Goal: Task Accomplishment & Management: Manage account settings

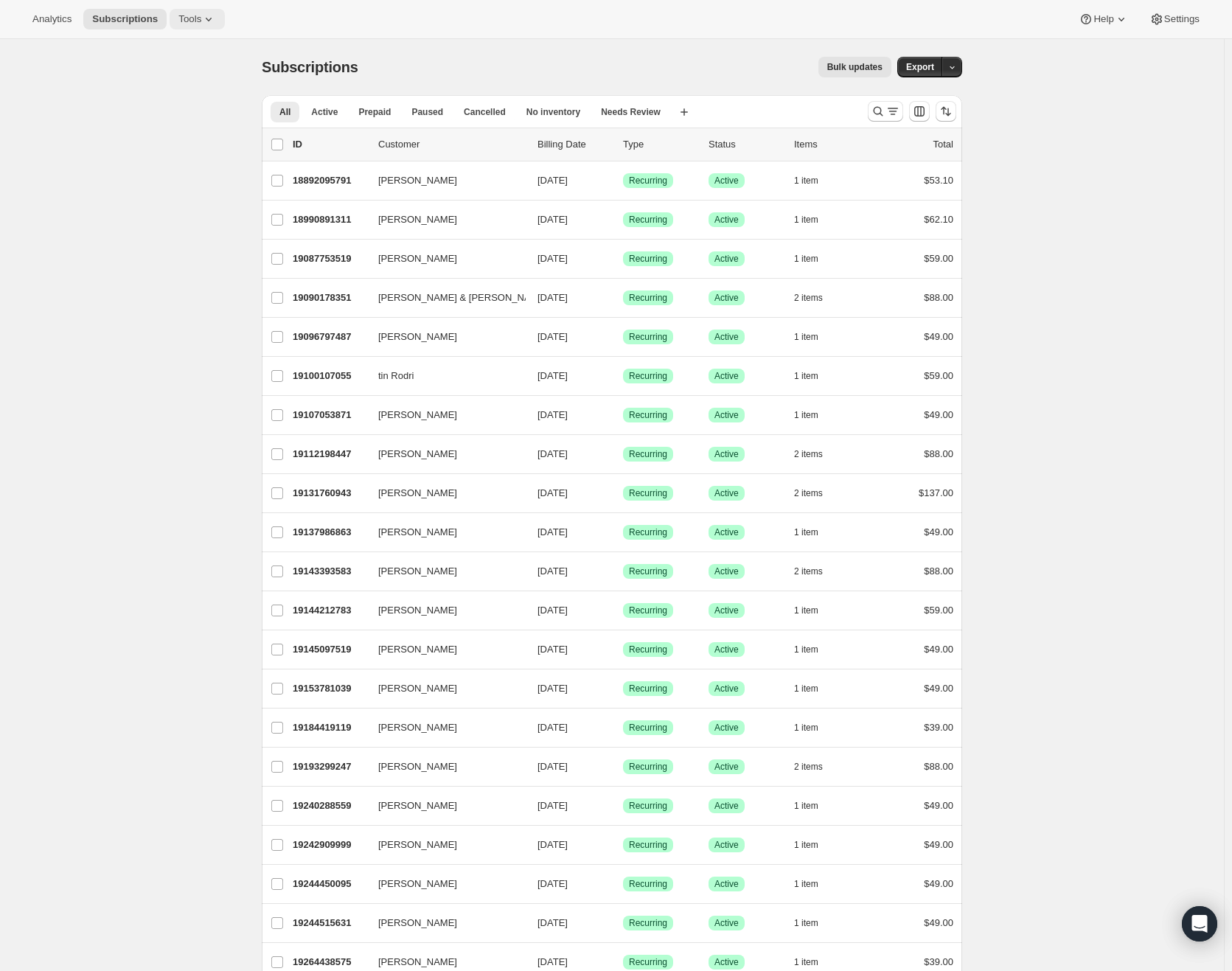
click at [204, 27] on button "Tools" at bounding box center [197, 19] width 55 height 20
click at [193, 51] on span "Subscription Plans" at bounding box center [183, 50] width 80 height 11
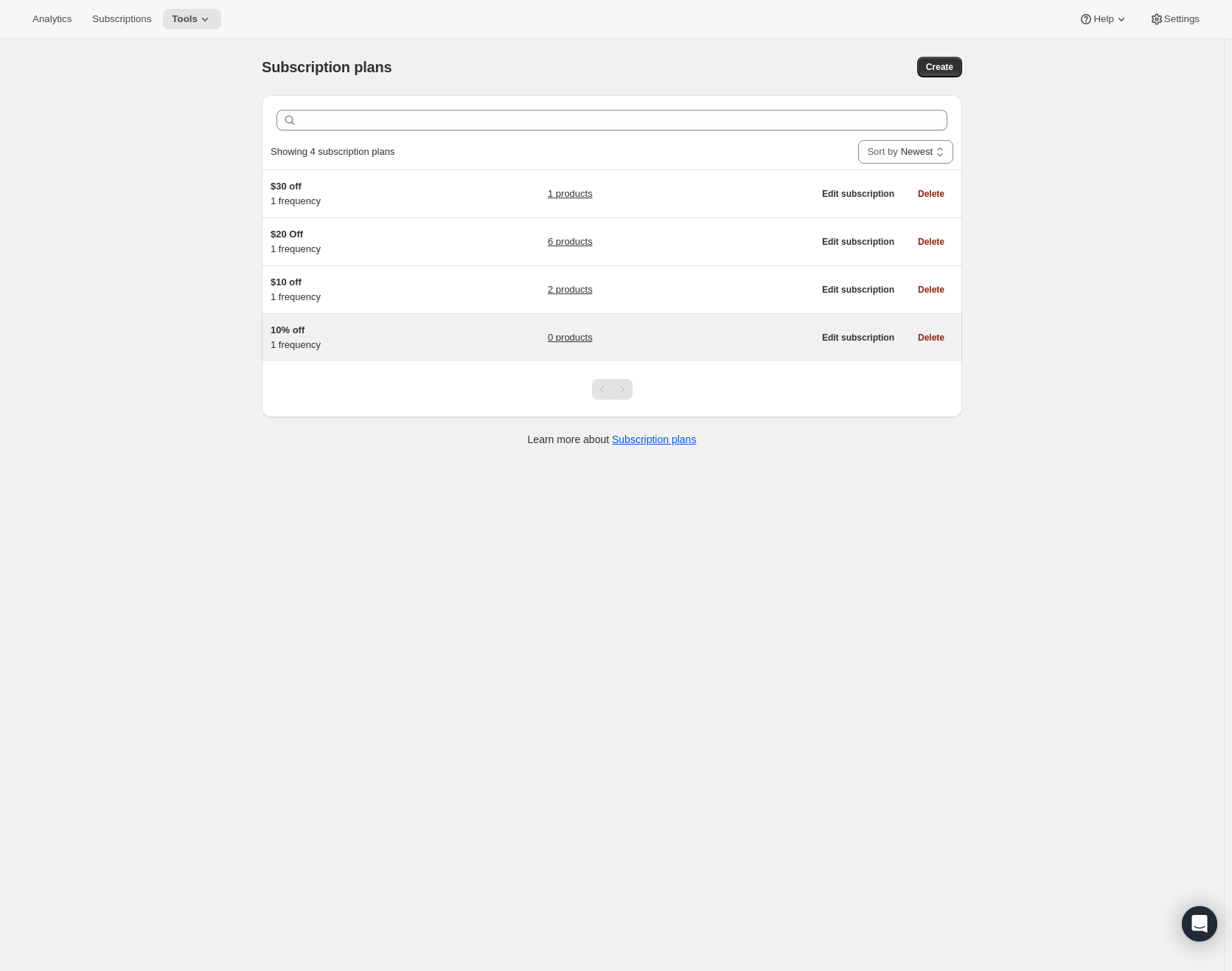
click at [351, 333] on h5 "10% off" at bounding box center [363, 330] width 184 height 15
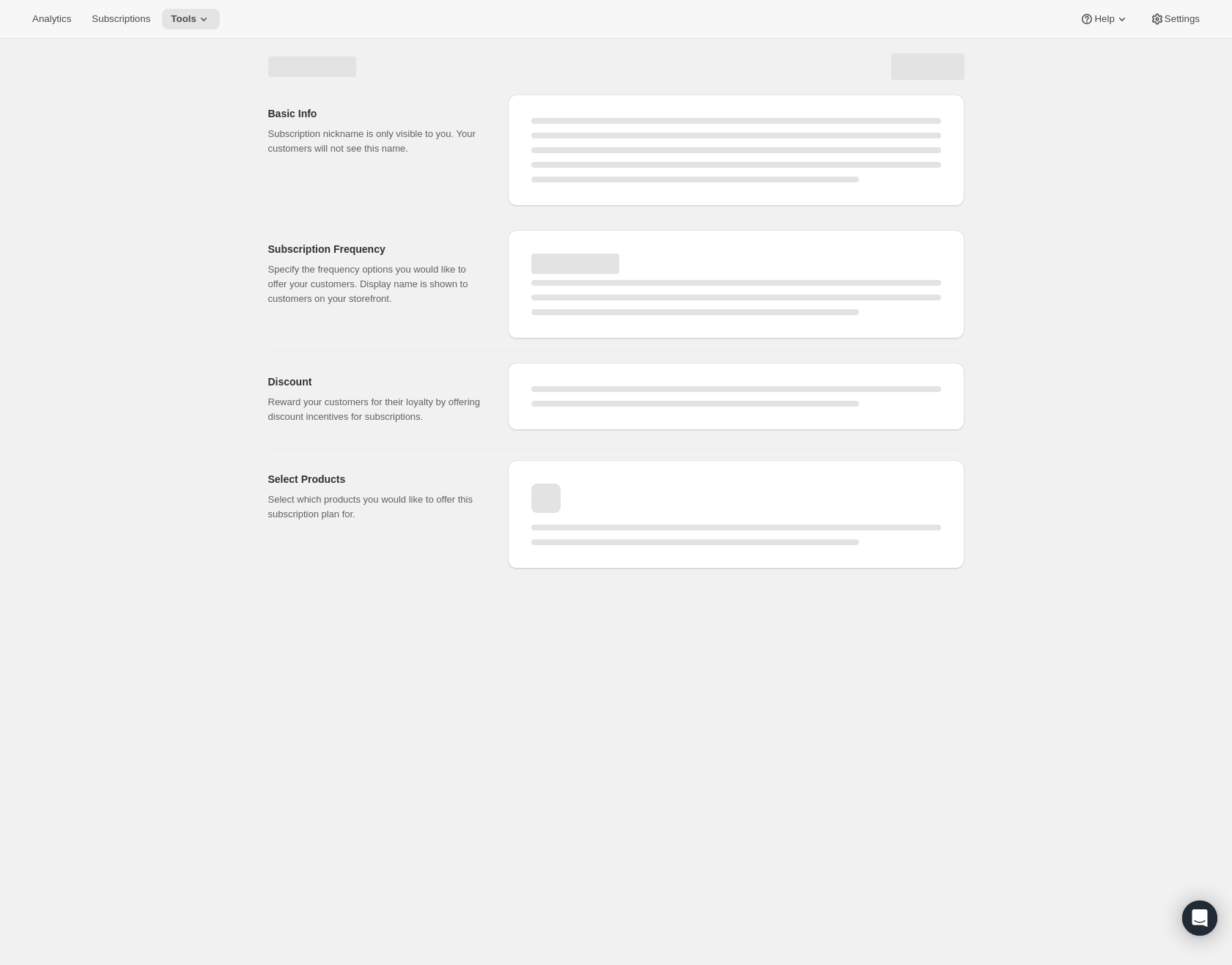
select select "WEEK"
select select "MONTH"
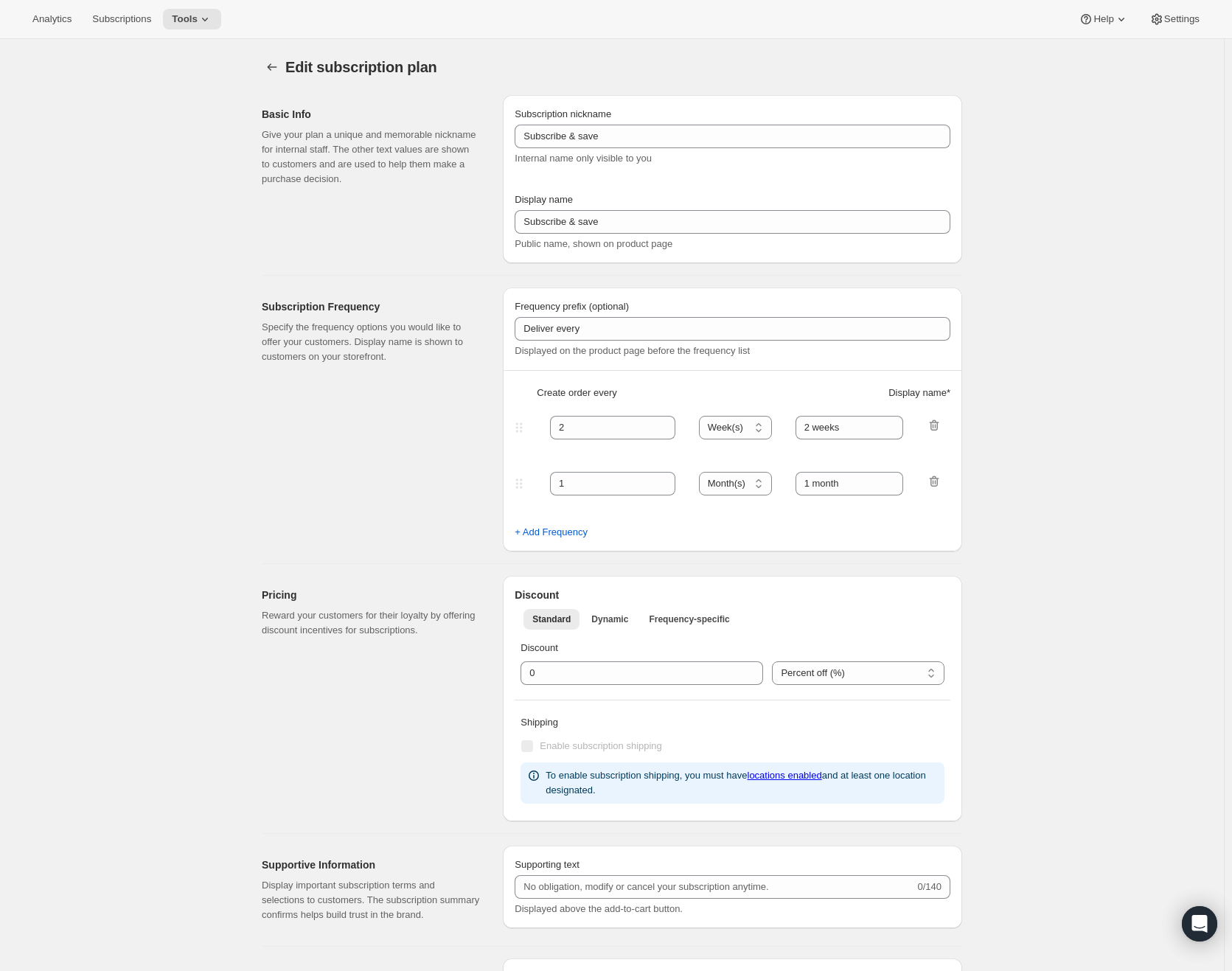
type input "10% off"
type input "Monthly Subscription"
type input "1"
select select "MONTH"
type input "1 Month"
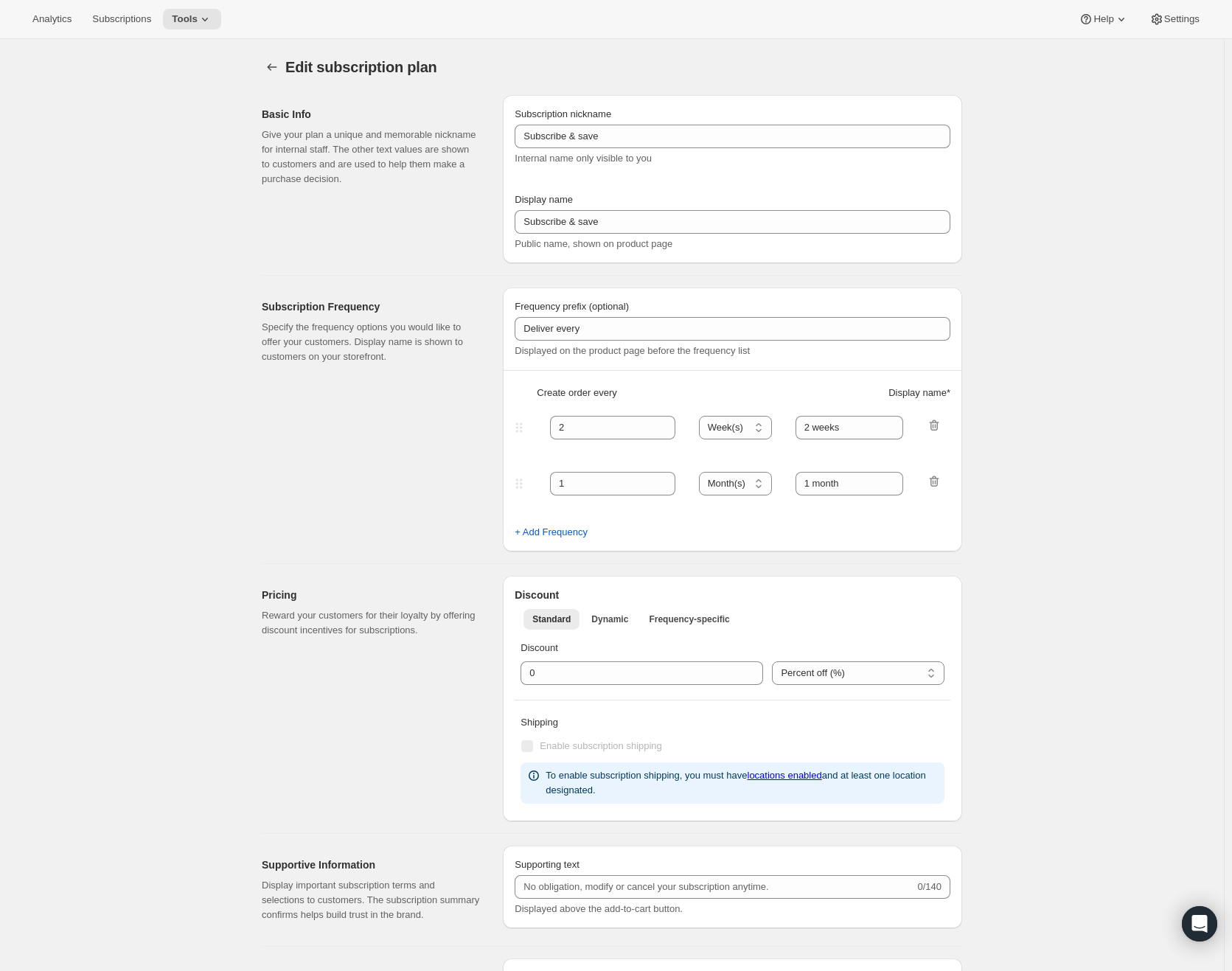
type input "10"
type input "Save <strong>10%</strong>"
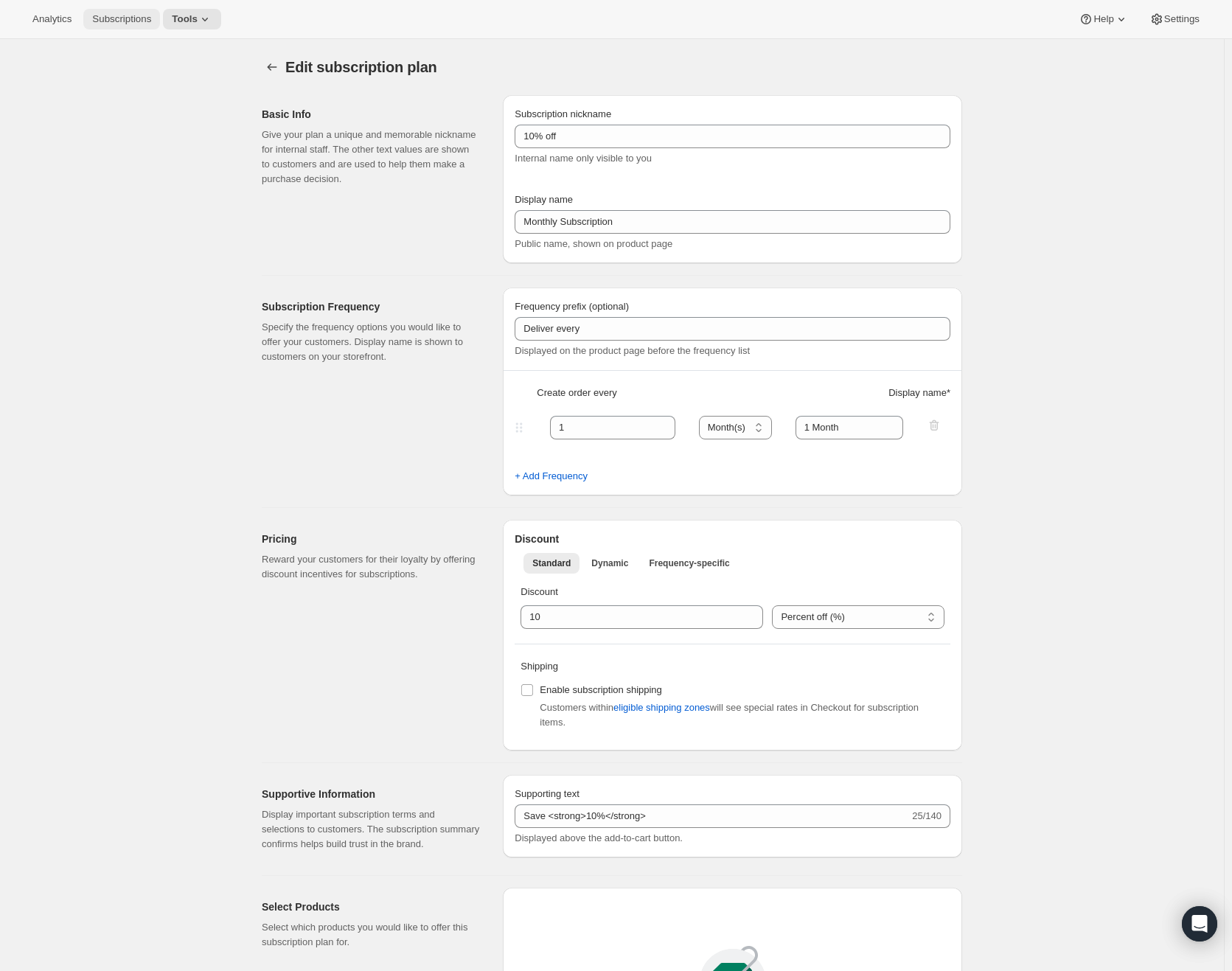
click at [118, 19] on span "Subscriptions" at bounding box center [121, 19] width 59 height 11
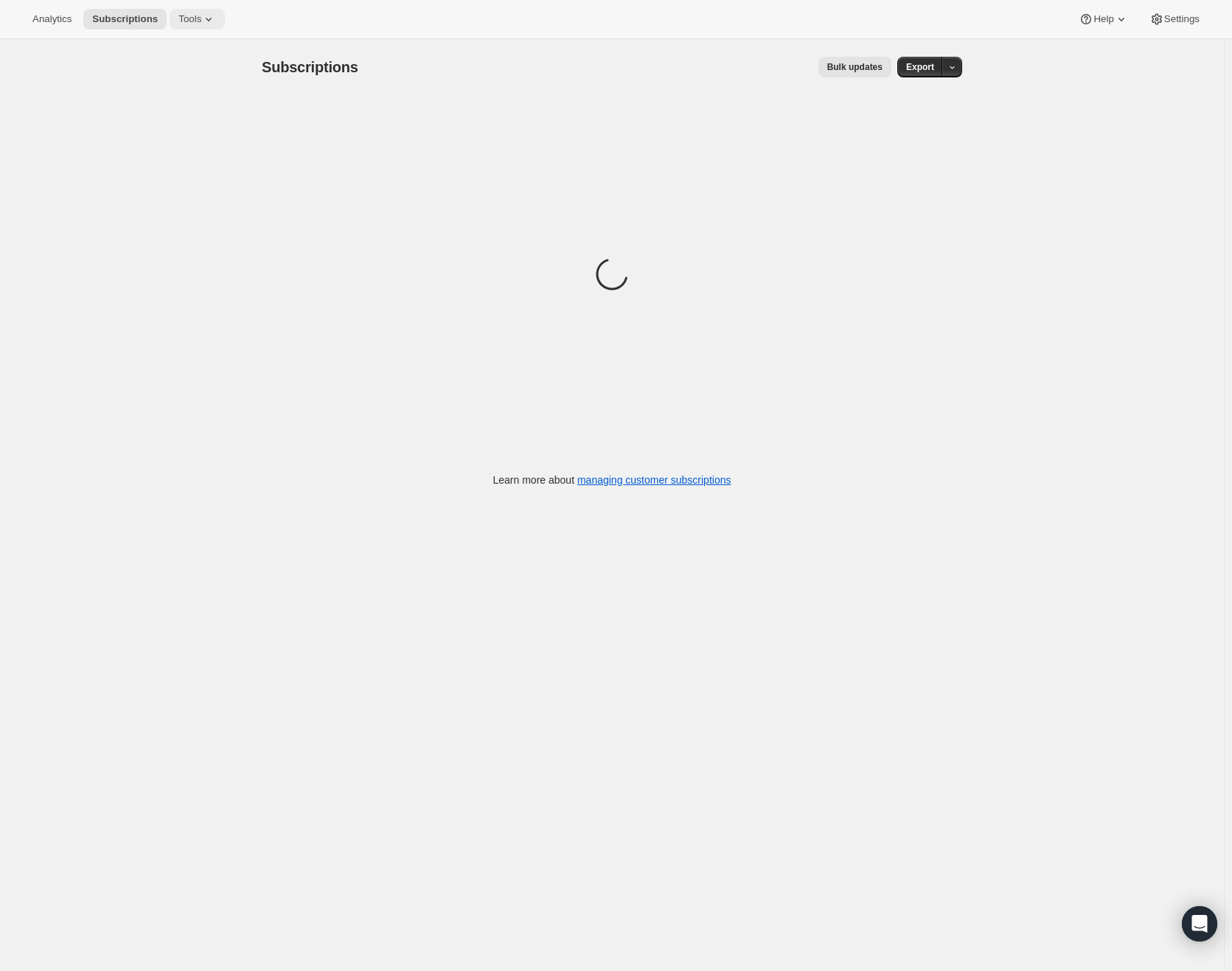
click at [197, 27] on button "Tools" at bounding box center [197, 19] width 55 height 20
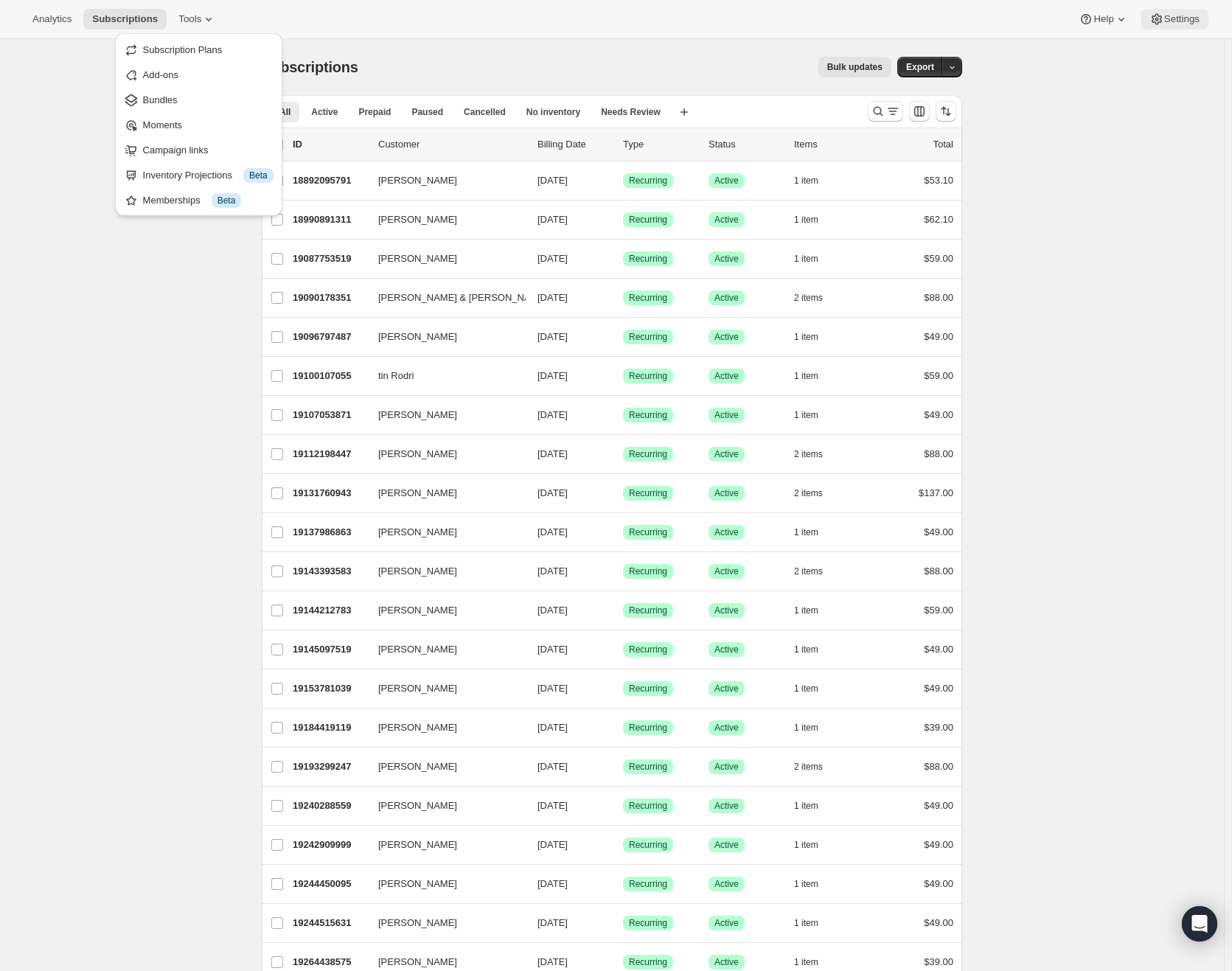
click at [1168, 23] on span "Settings" at bounding box center [1181, 19] width 35 height 11
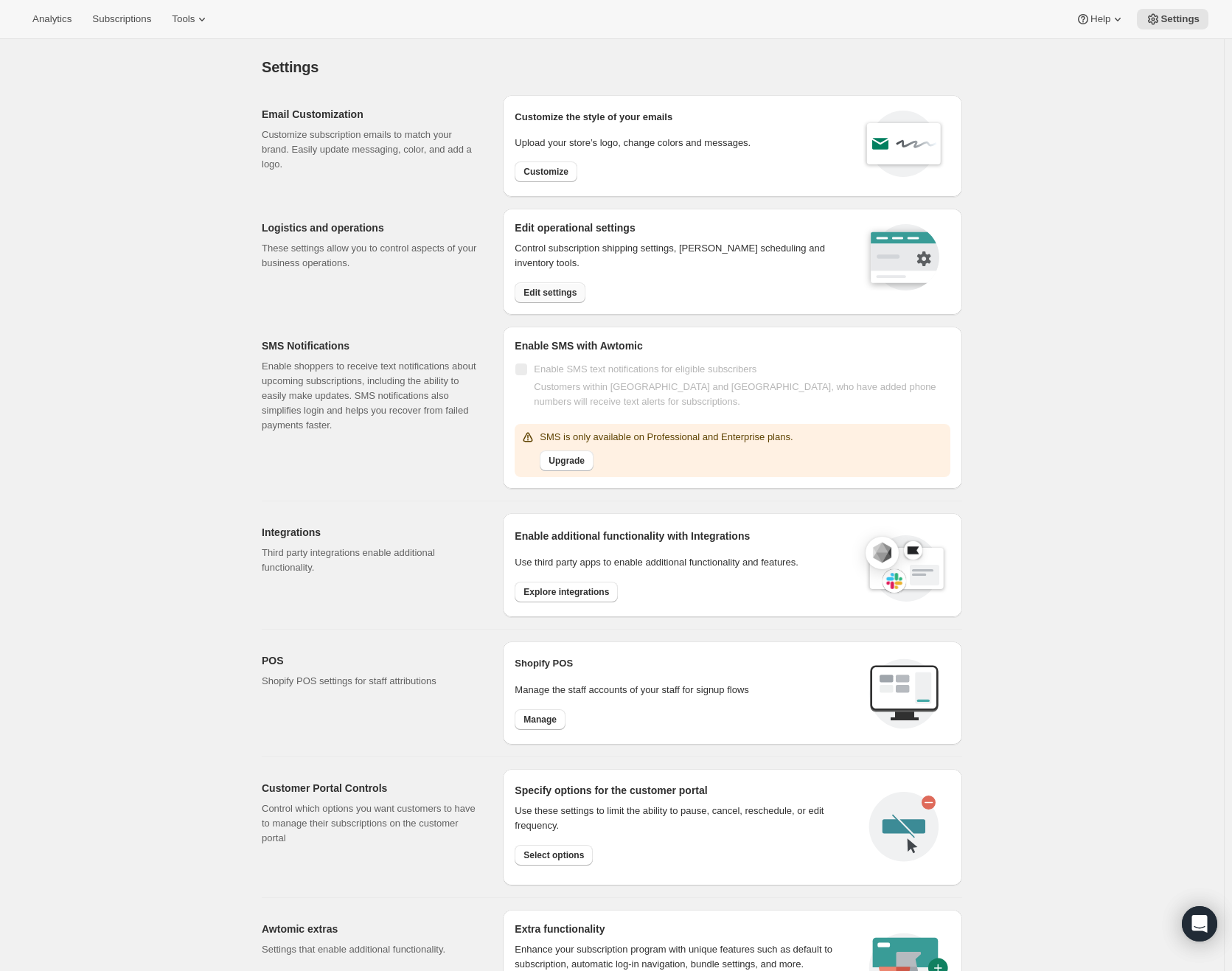
click at [559, 294] on span "Edit settings" at bounding box center [550, 293] width 53 height 11
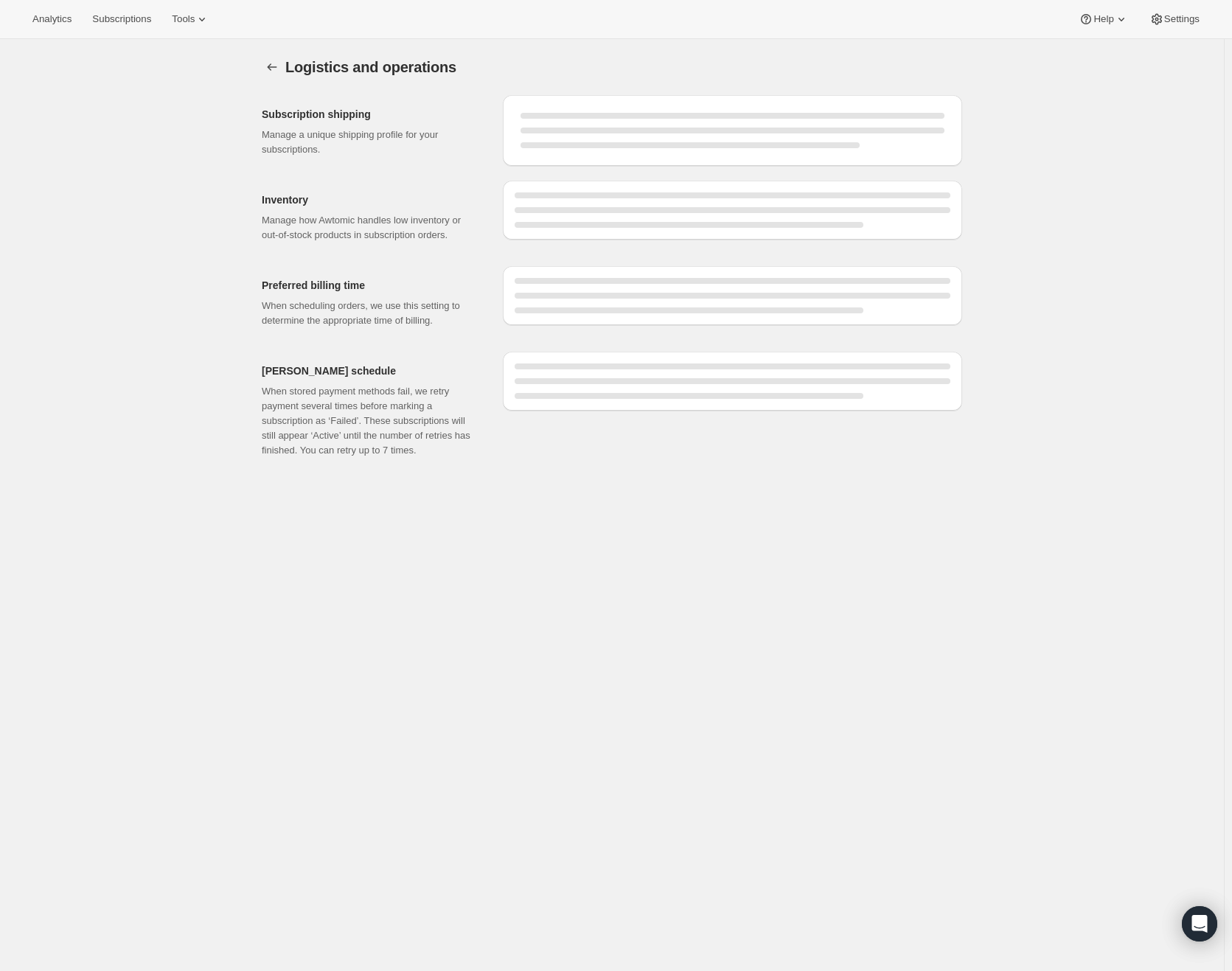
select select "DAY"
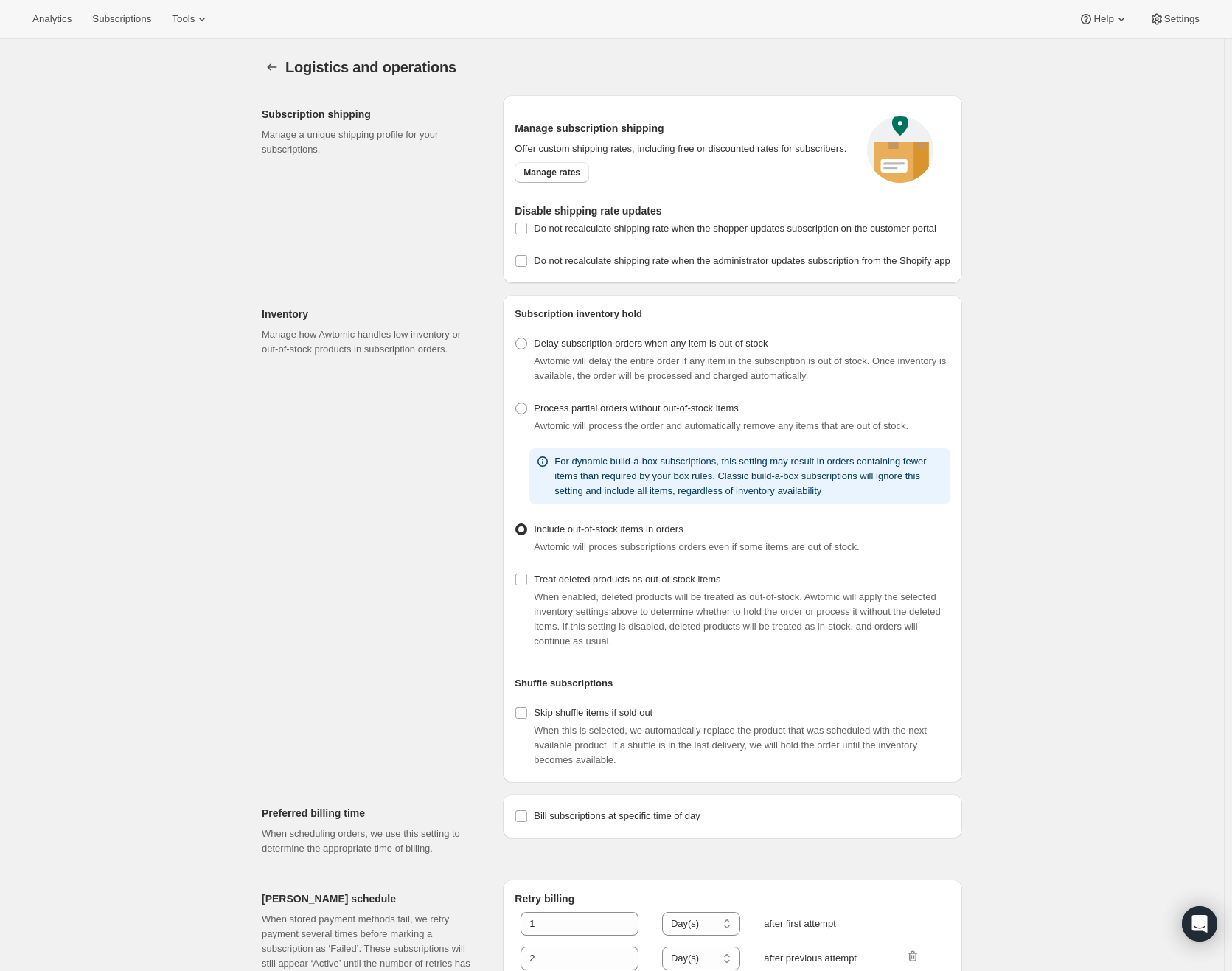
radio input "true"
click at [210, 17] on icon at bounding box center [202, 19] width 15 height 15
click at [1106, 13] on span "Help" at bounding box center [1103, 19] width 20 height 11
click at [1166, 24] on span "Settings" at bounding box center [1181, 19] width 35 height 11
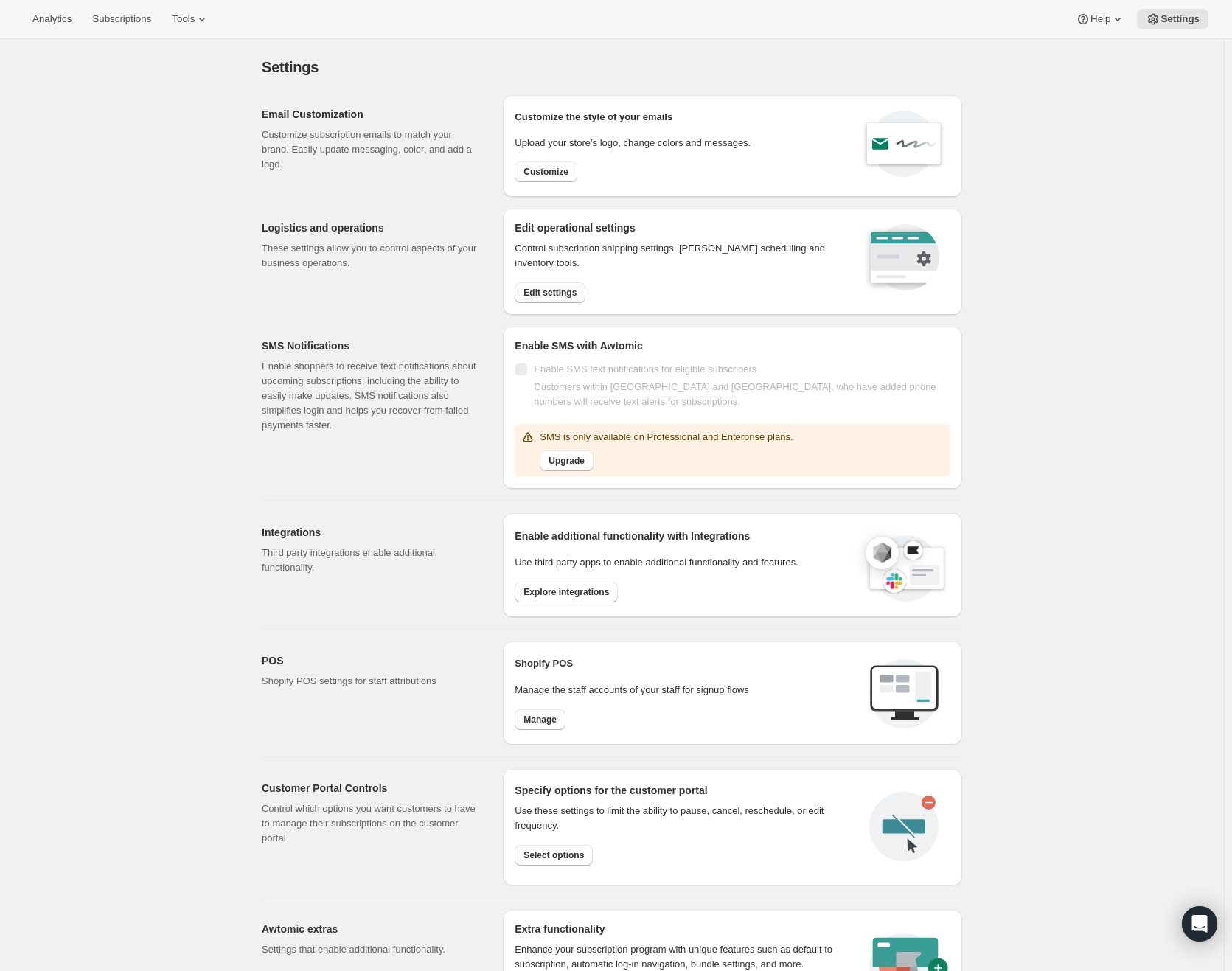
click at [557, 288] on span "Edit settings" at bounding box center [550, 293] width 53 height 11
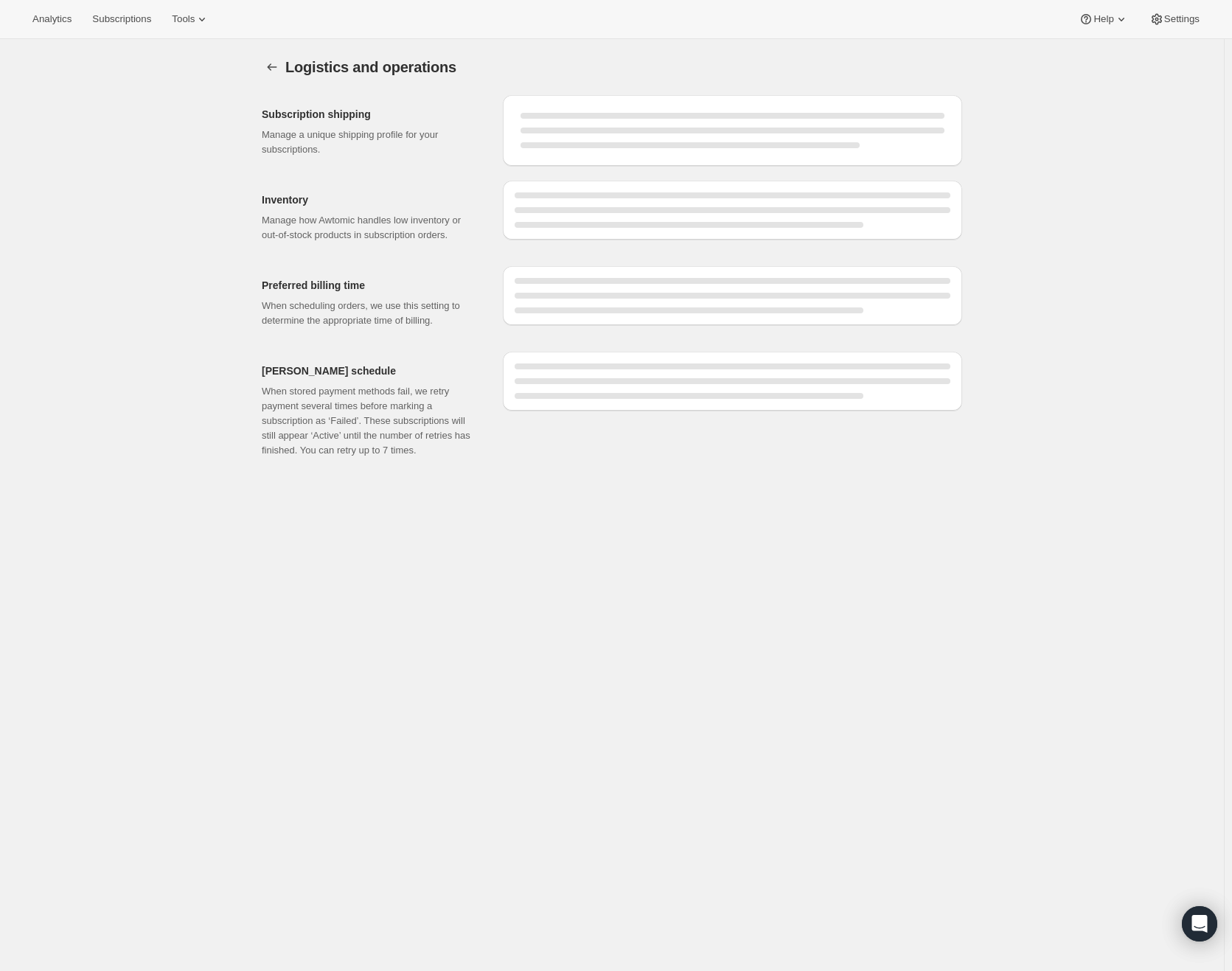
select select "DAY"
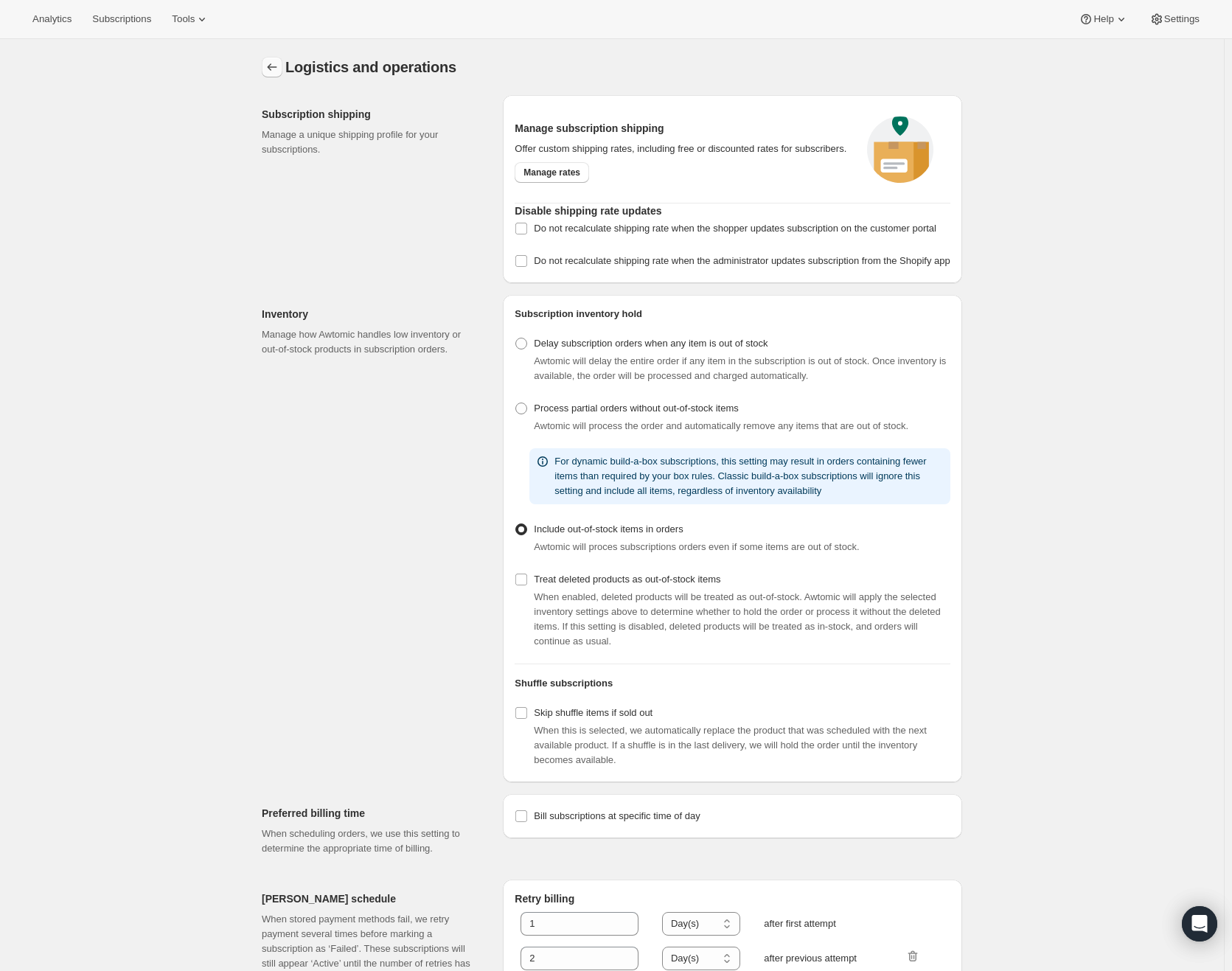
click at [280, 69] on icon "Settings" at bounding box center [272, 67] width 15 height 15
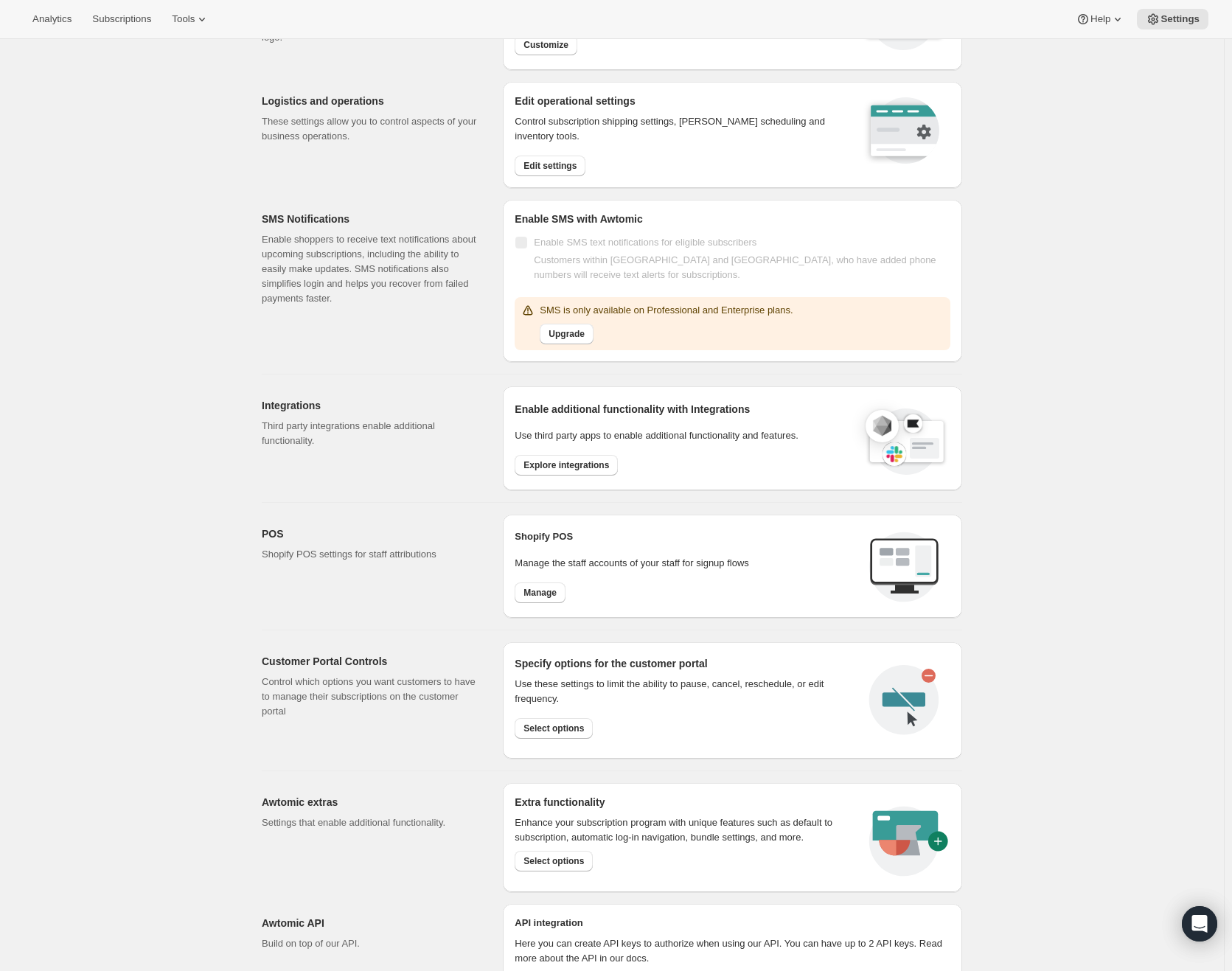
scroll to position [279, 0]
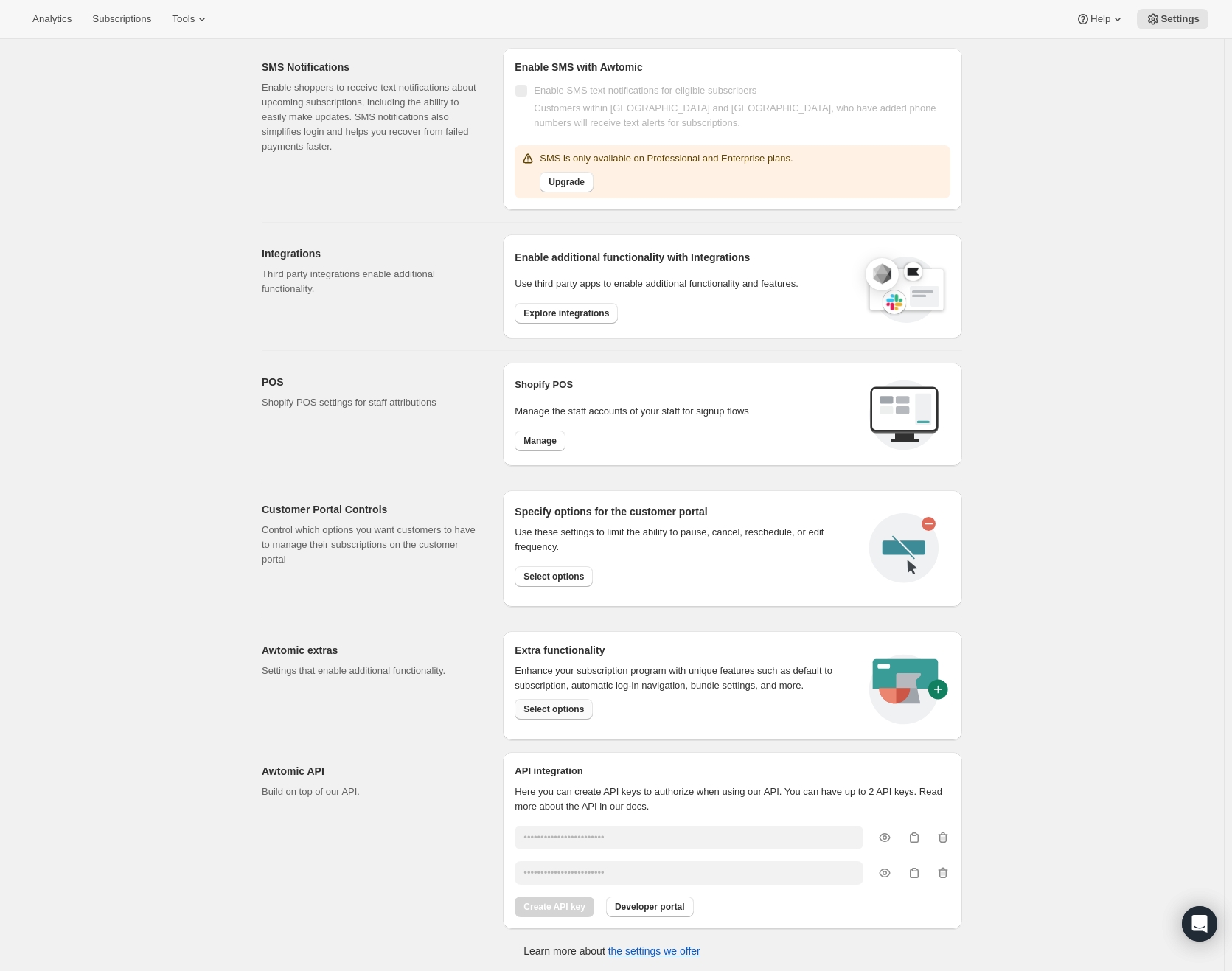
click at [554, 709] on span "Select options" at bounding box center [554, 709] width 60 height 11
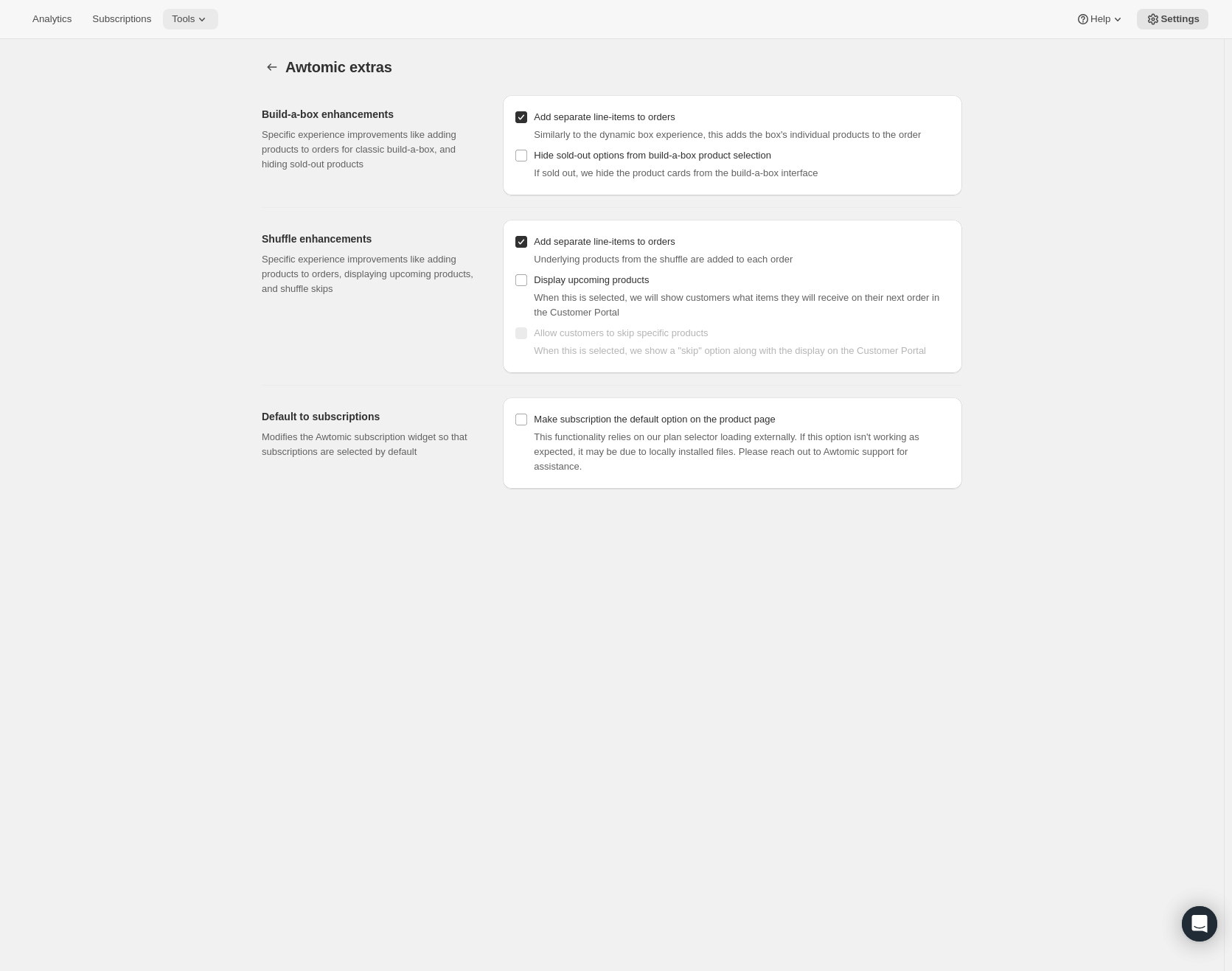
click at [195, 16] on span "Tools" at bounding box center [183, 19] width 23 height 11
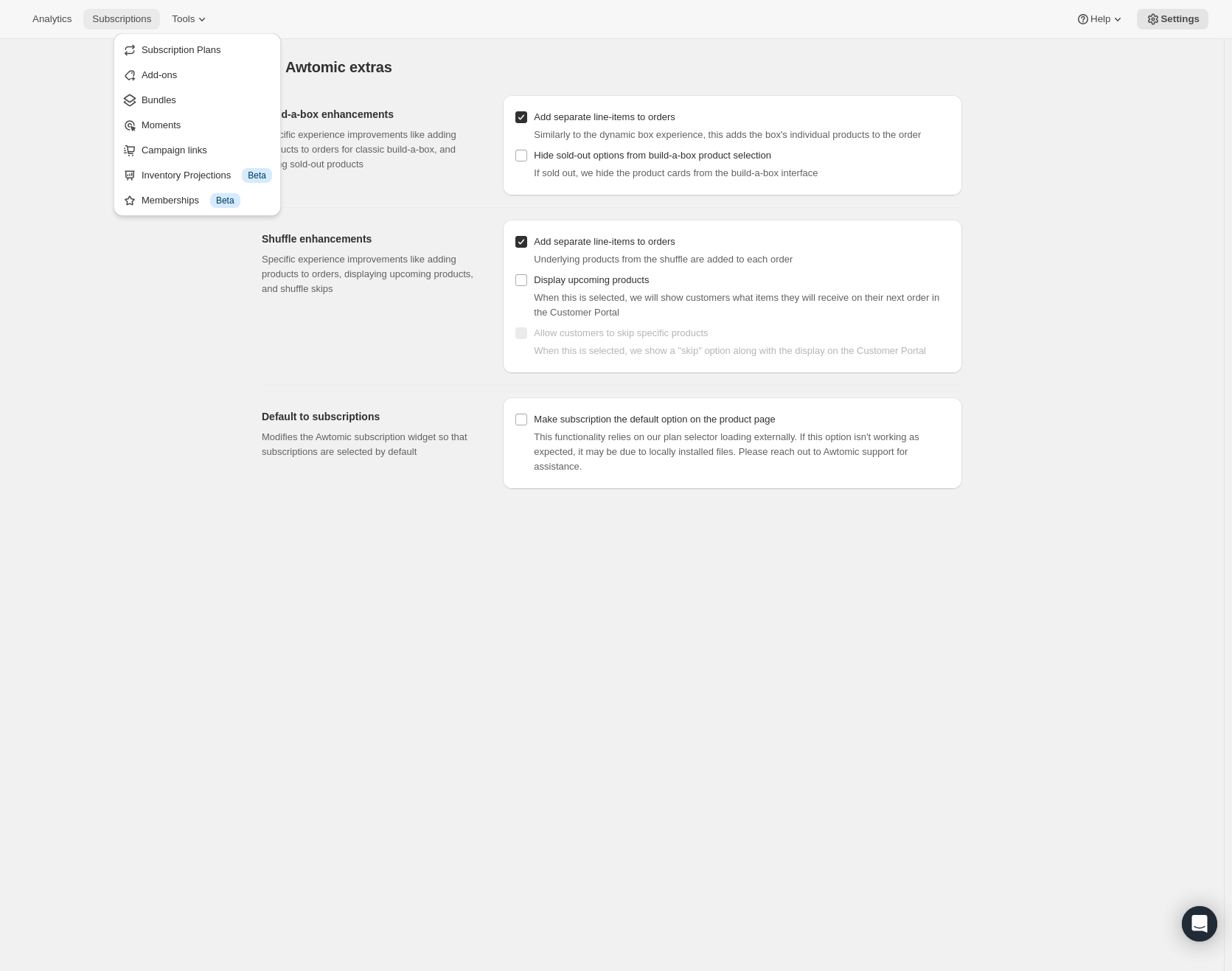
click at [143, 18] on span "Subscriptions" at bounding box center [121, 19] width 59 height 11
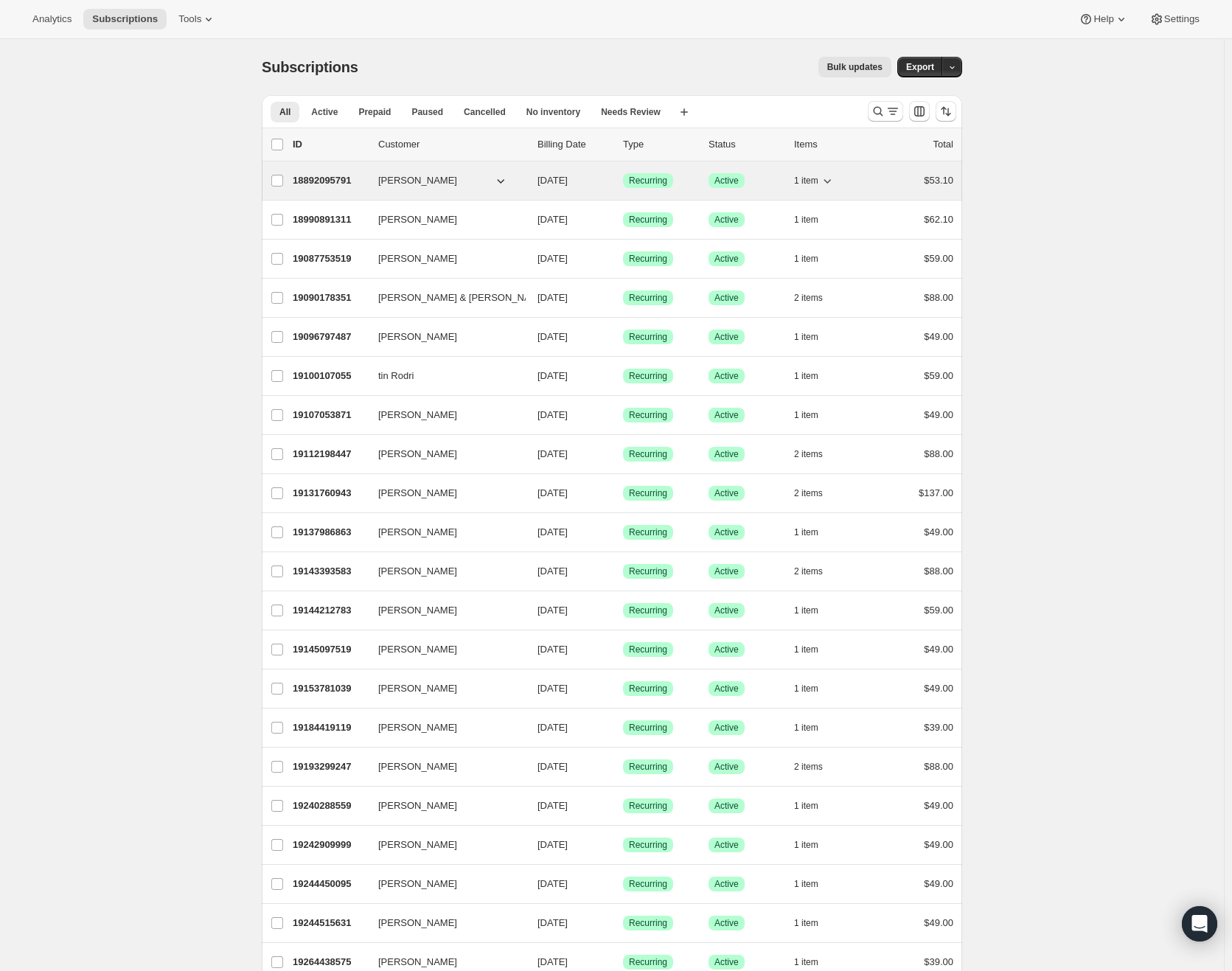
click at [423, 181] on span "[PERSON_NAME]" at bounding box center [417, 180] width 79 height 15
click at [327, 173] on p "18892095791" at bounding box center [329, 180] width 73 height 15
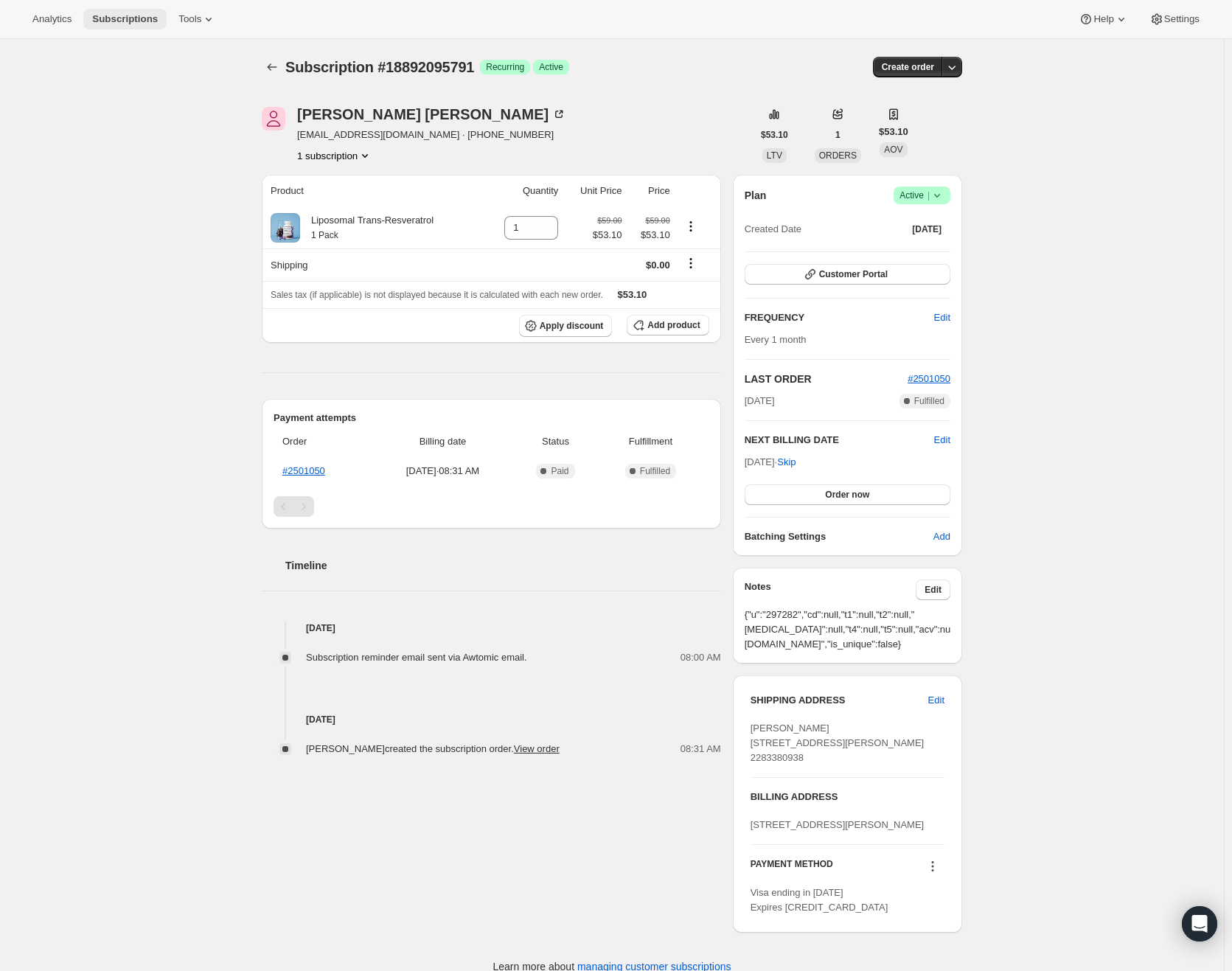
click at [131, 24] on span "Subscriptions" at bounding box center [125, 19] width 65 height 11
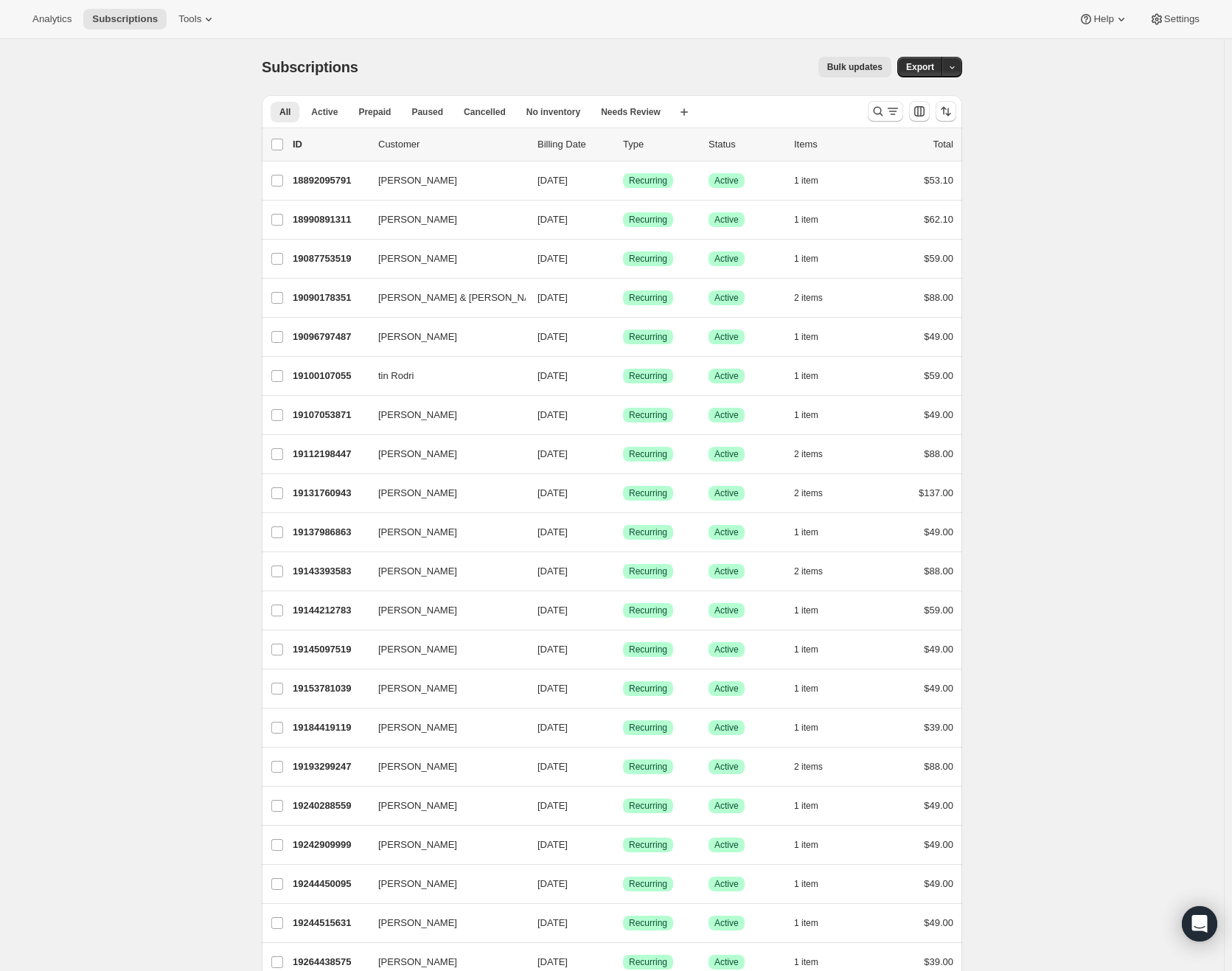
click at [572, 143] on p "Billing Date" at bounding box center [574, 144] width 73 height 15
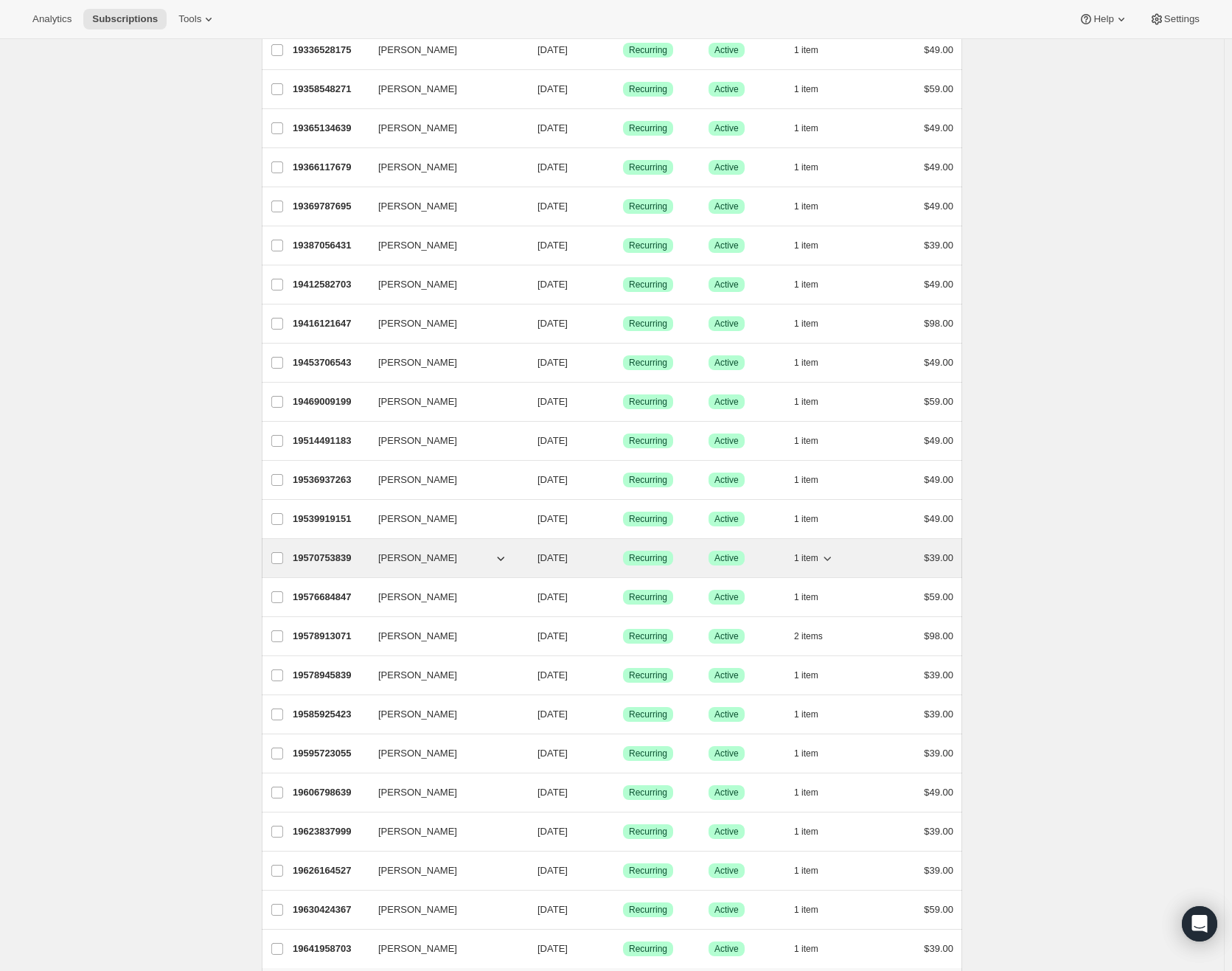
scroll to position [1237, 0]
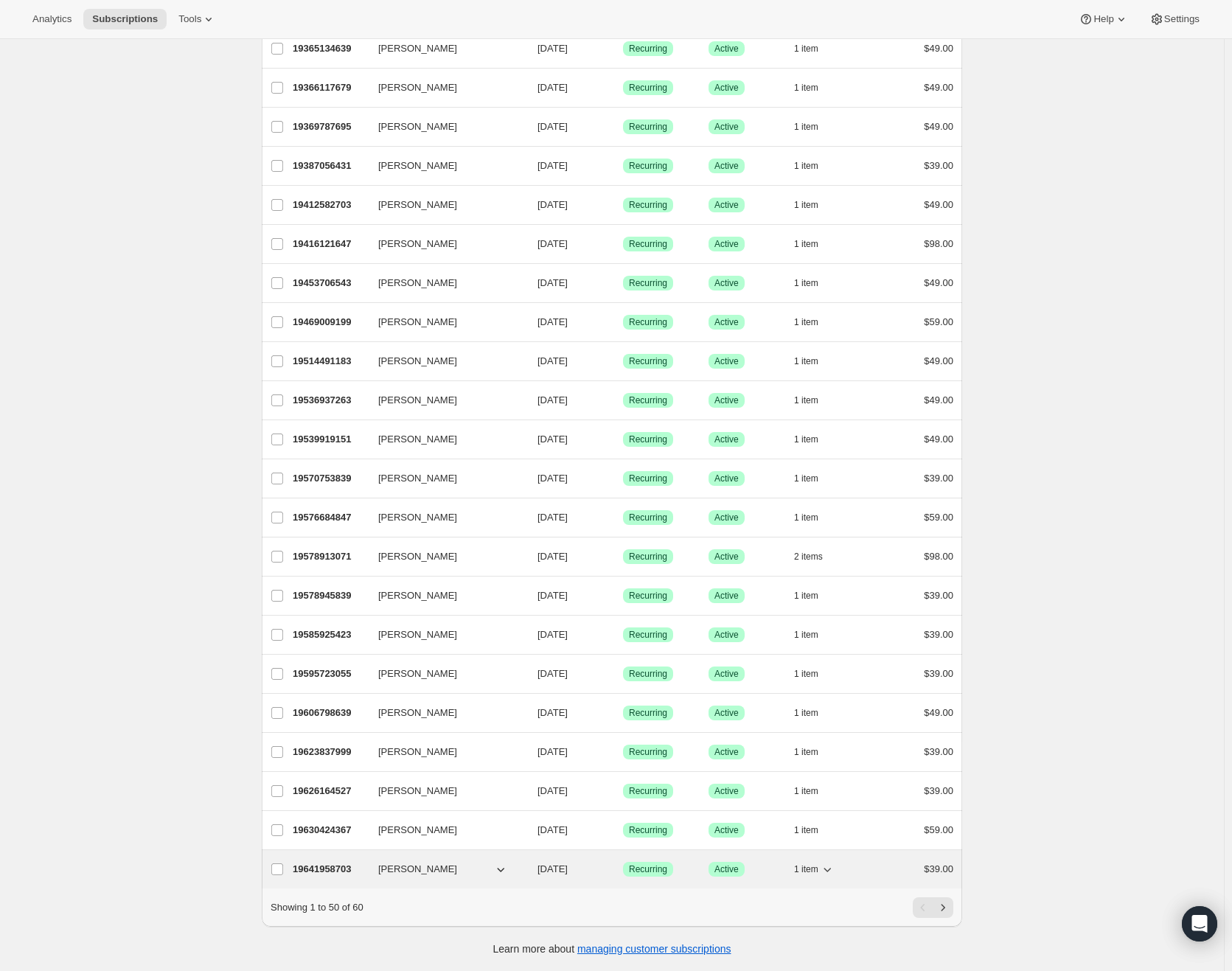
click at [331, 862] on p "19641958703" at bounding box center [329, 869] width 73 height 15
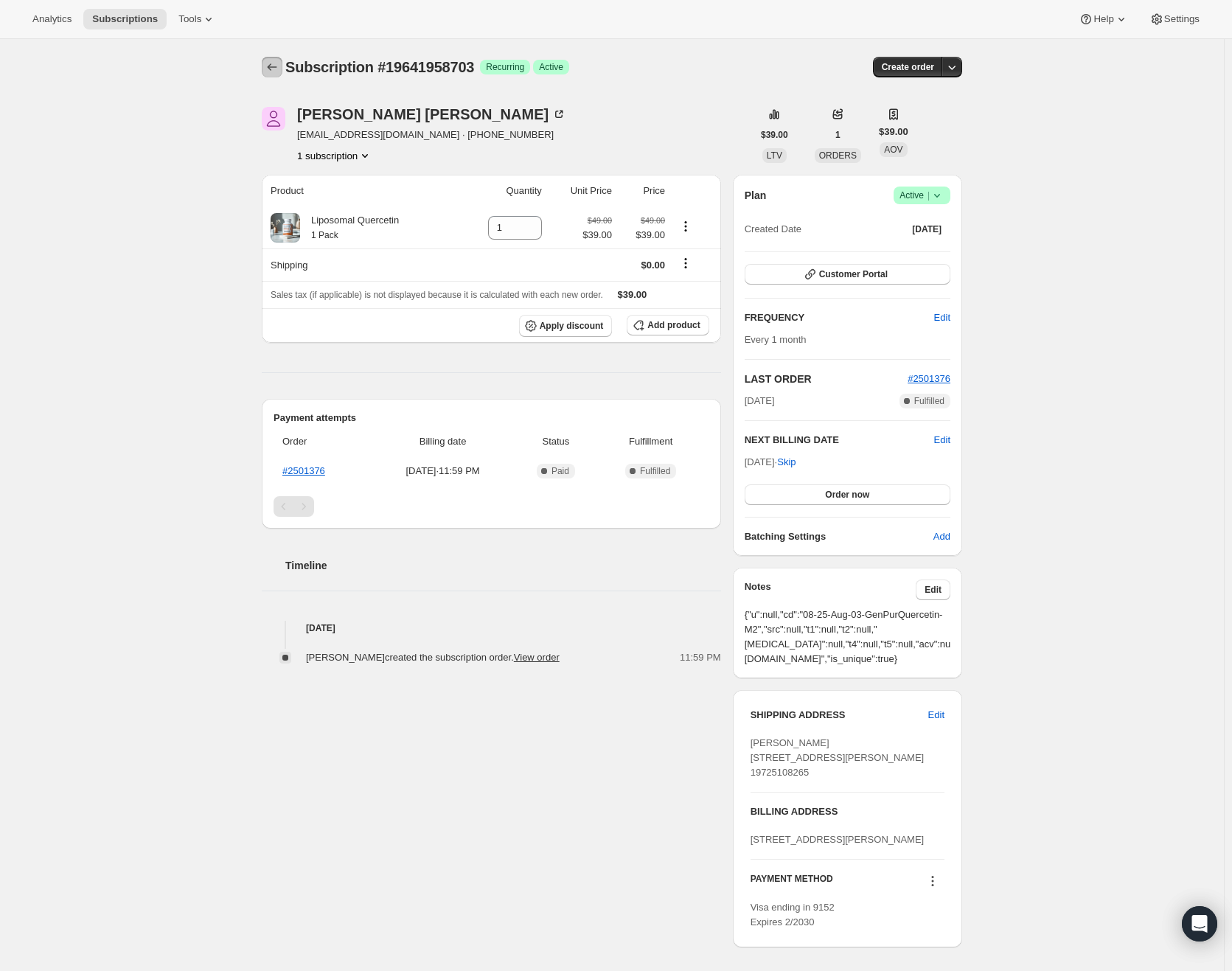
click at [271, 70] on icon "Subscriptions" at bounding box center [272, 67] width 15 height 15
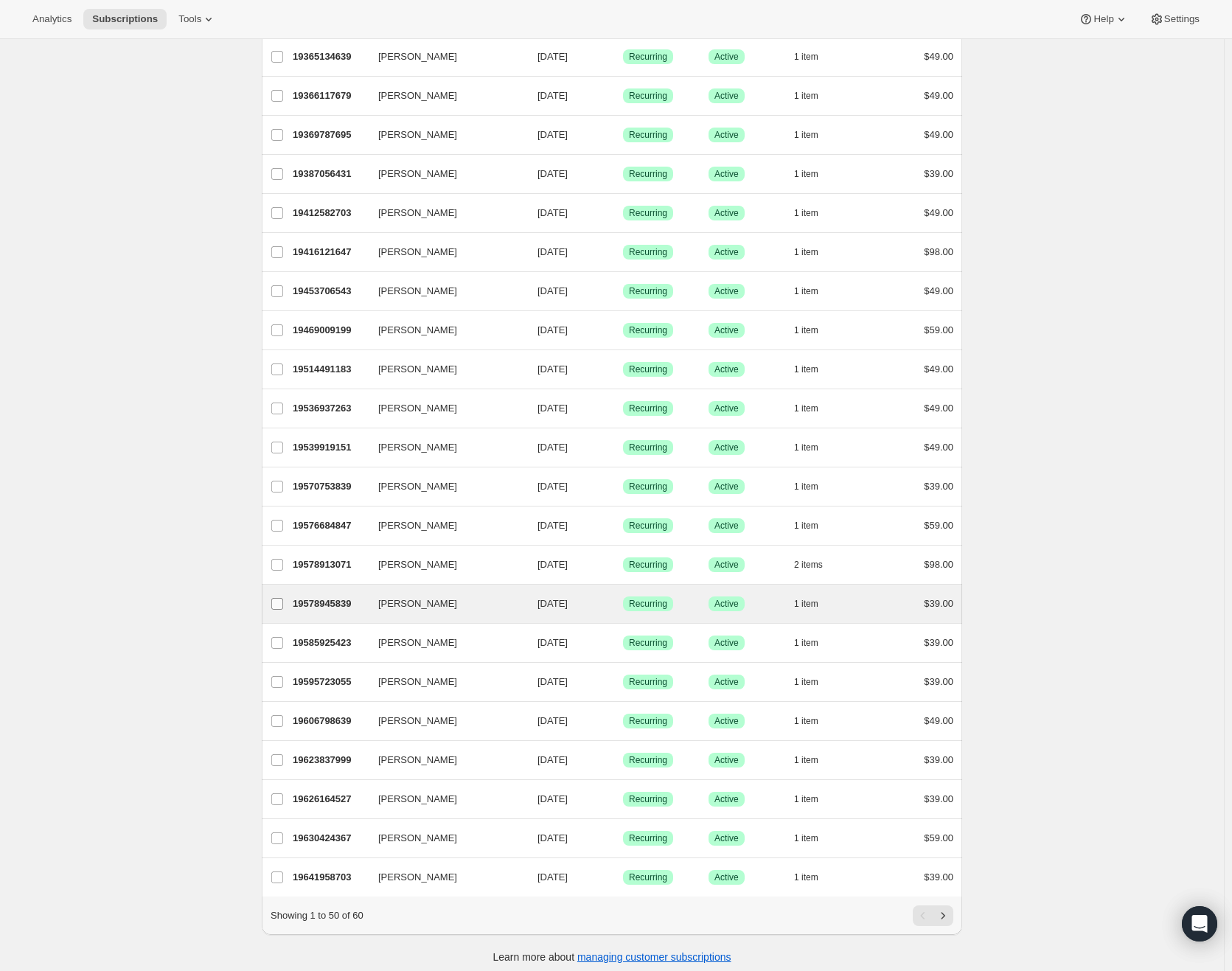
scroll to position [1237, 0]
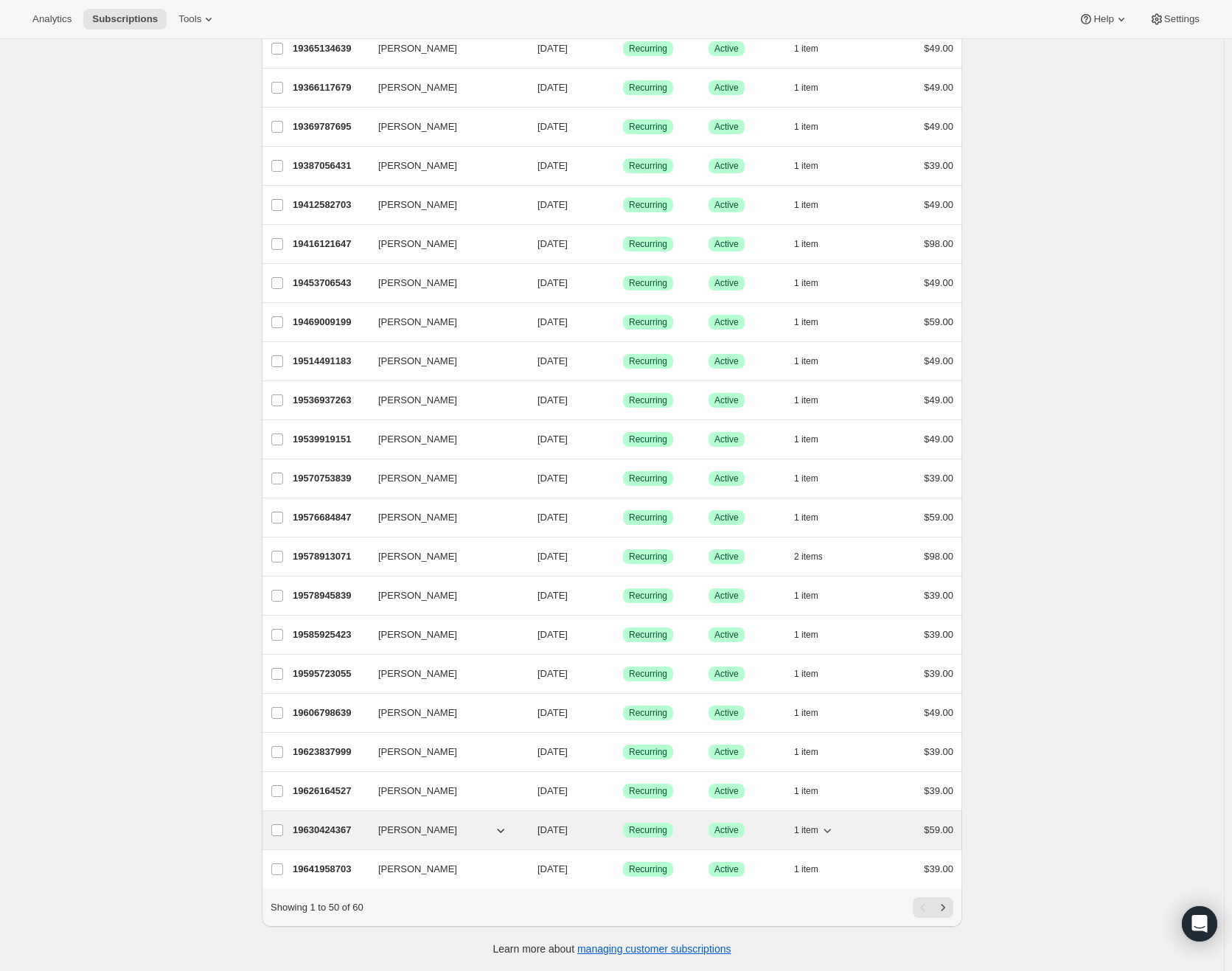
click at [349, 823] on p "19630424367" at bounding box center [329, 830] width 73 height 15
